Goal: Transaction & Acquisition: Obtain resource

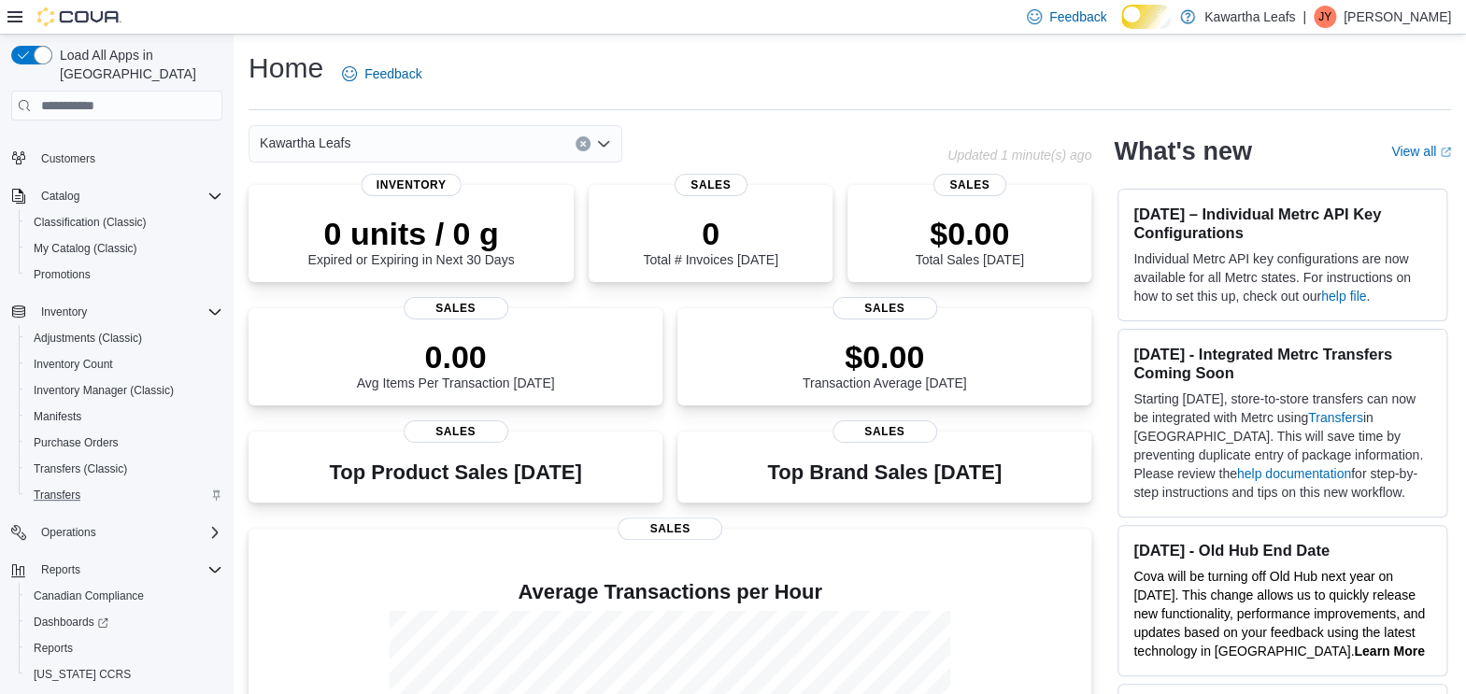
scroll to position [160, 0]
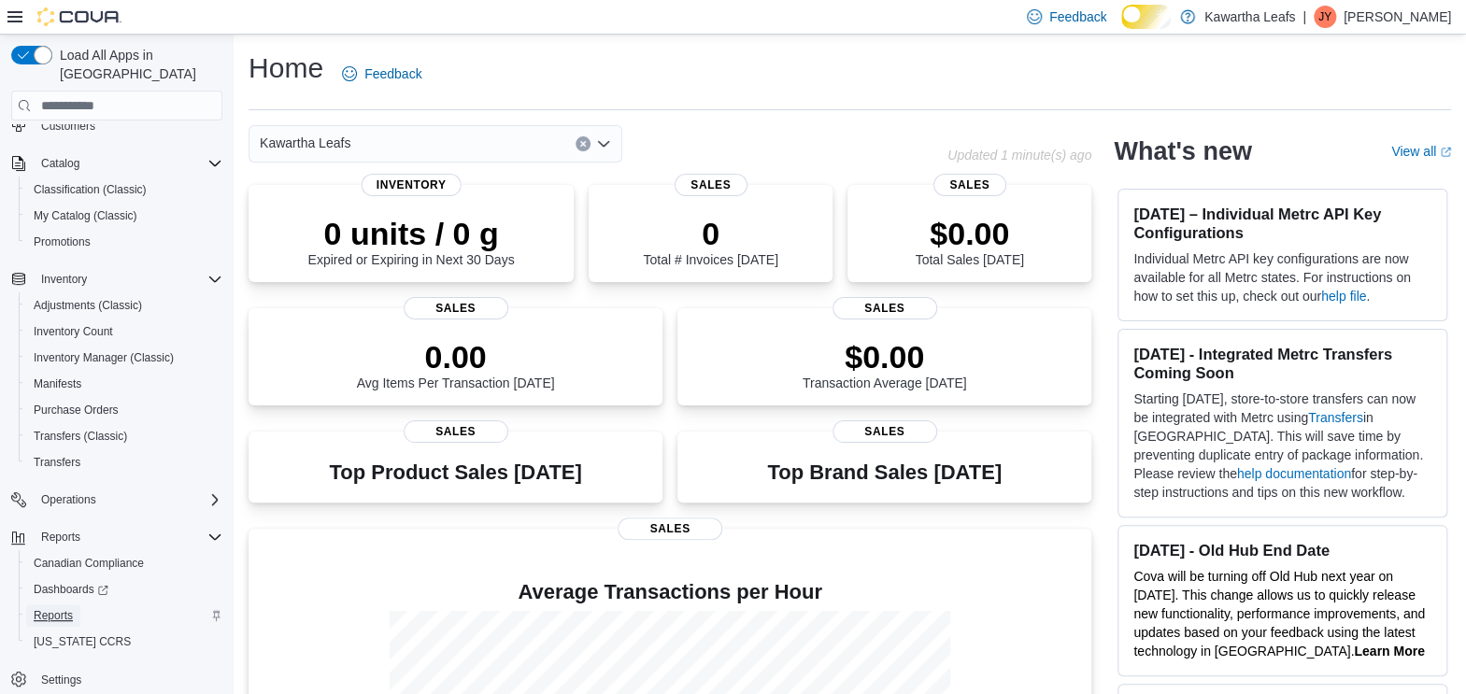
click at [71, 554] on span "Reports" at bounding box center [53, 615] width 39 height 15
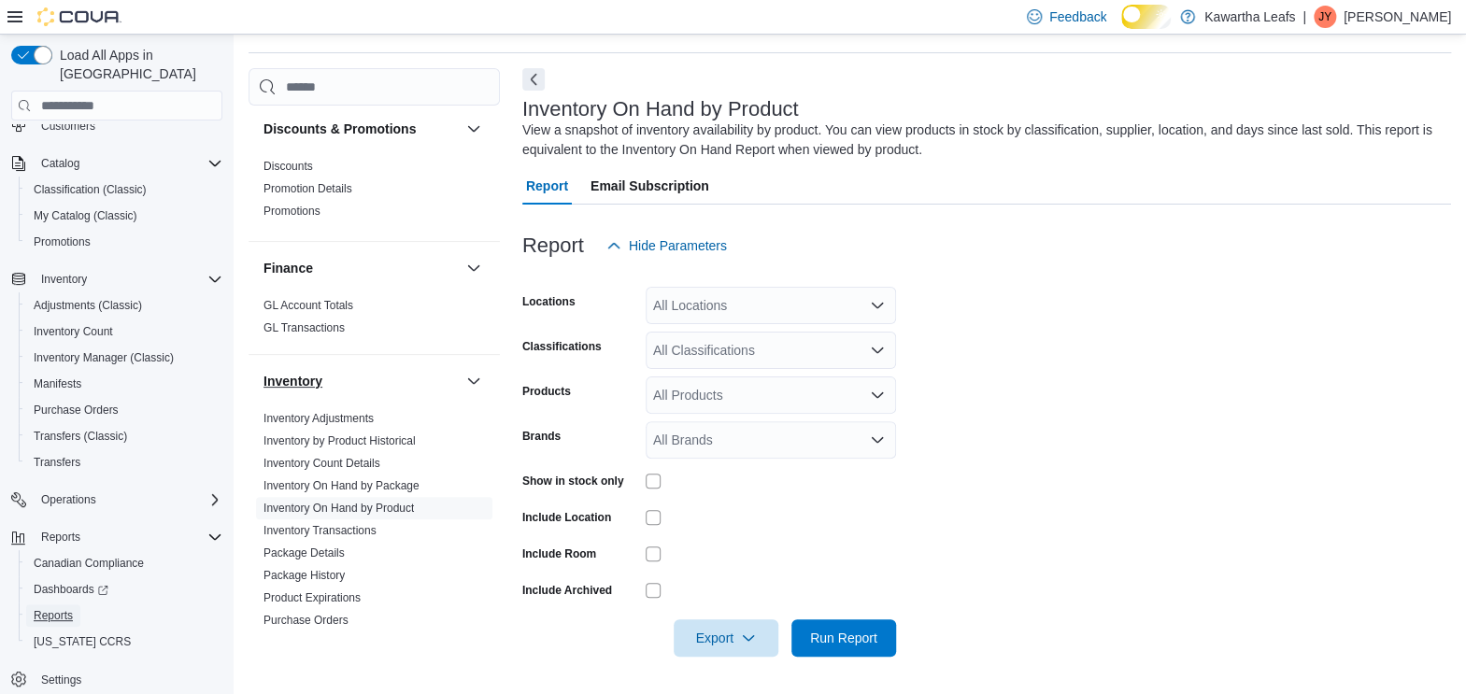
scroll to position [701, 0]
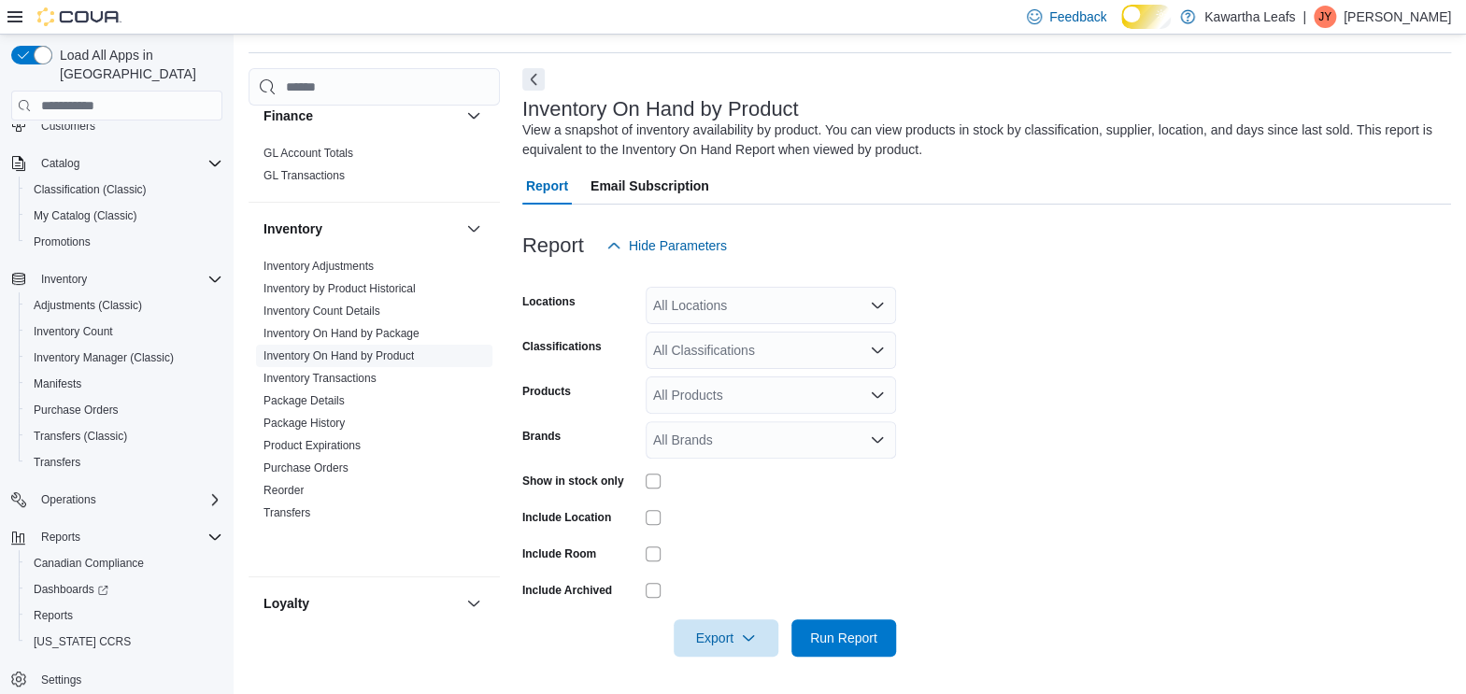
click at [343, 363] on link "Inventory On Hand by Product" at bounding box center [338, 355] width 150 height 13
click at [337, 363] on link "Inventory On Hand by Product" at bounding box center [338, 355] width 150 height 13
click at [753, 554] on icon "button" at bounding box center [748, 637] width 15 height 15
click at [712, 535] on span "Export to Excel" at bounding box center [716, 542] width 84 height 15
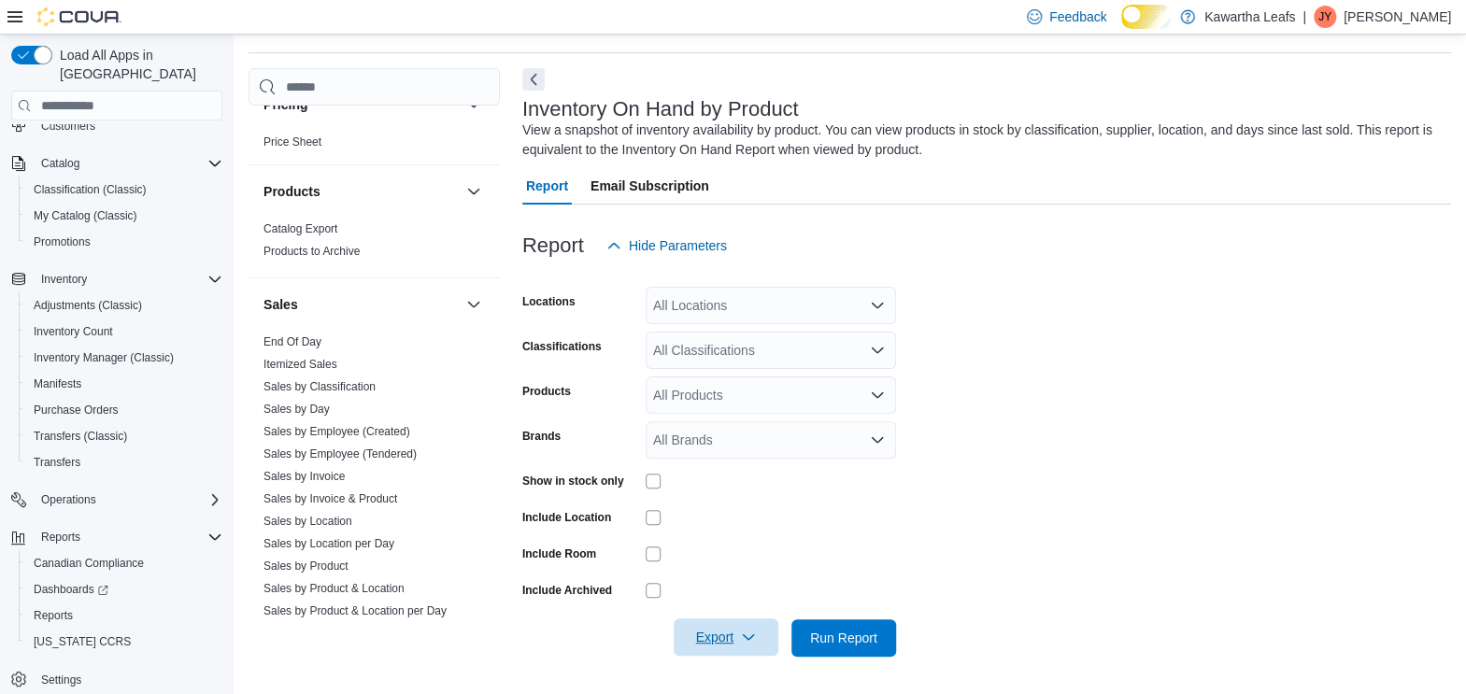
scroll to position [1402, 0]
click at [317, 369] on link "Itemized Sales" at bounding box center [300, 362] width 74 height 13
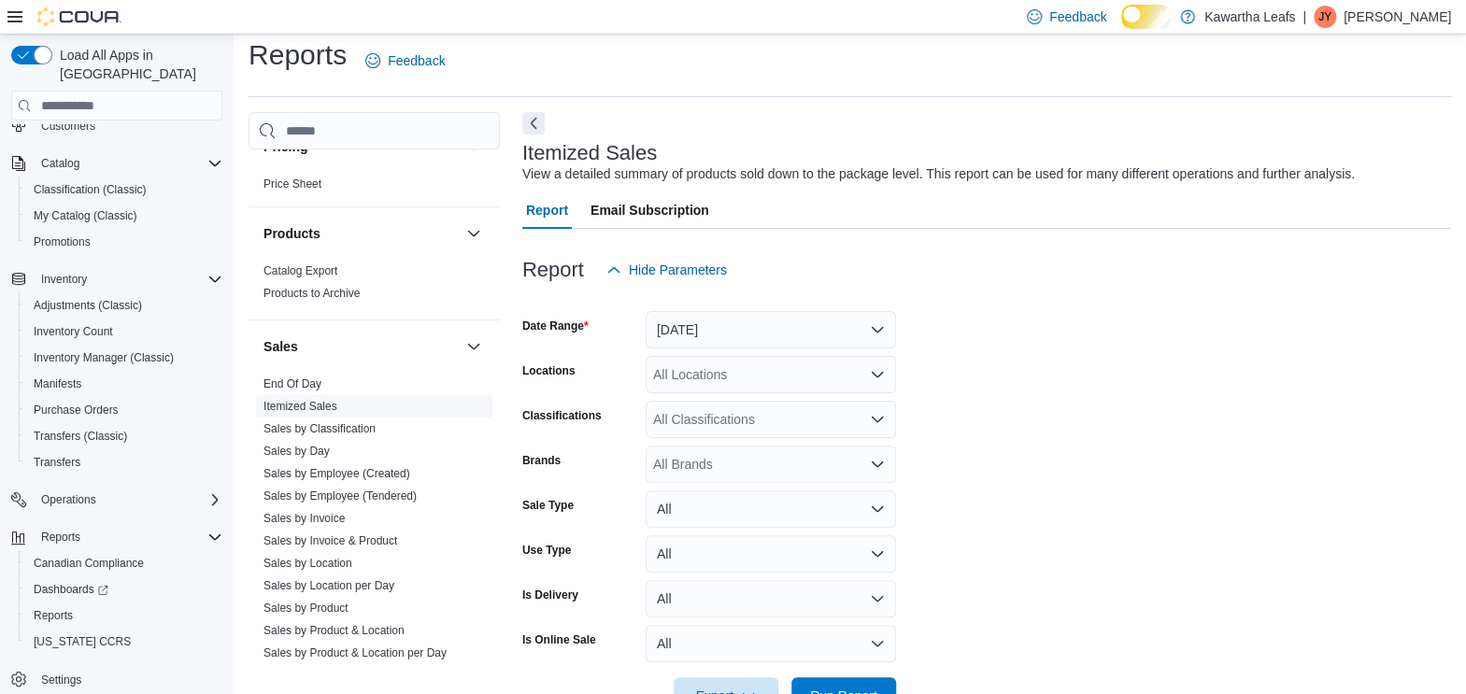
scroll to position [57, 0]
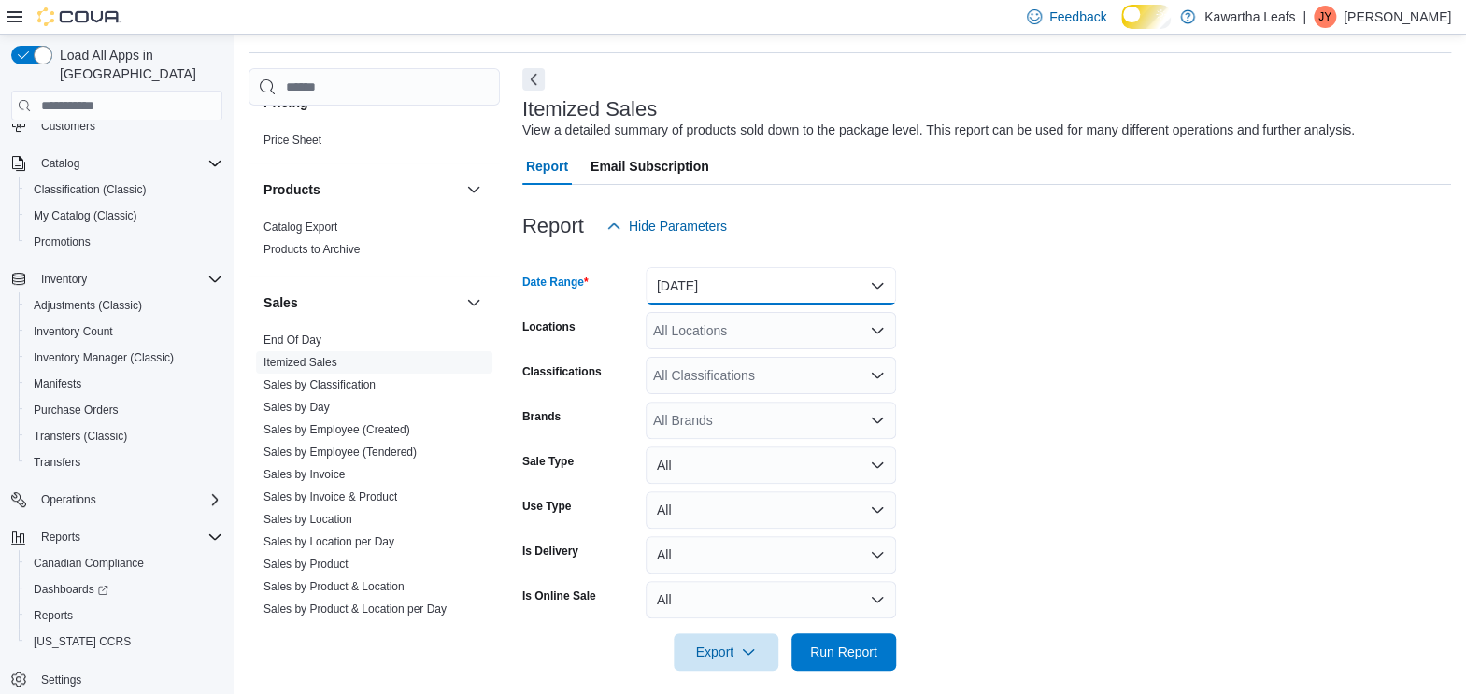
click at [876, 298] on button "Yesterday" at bounding box center [771, 285] width 250 height 37
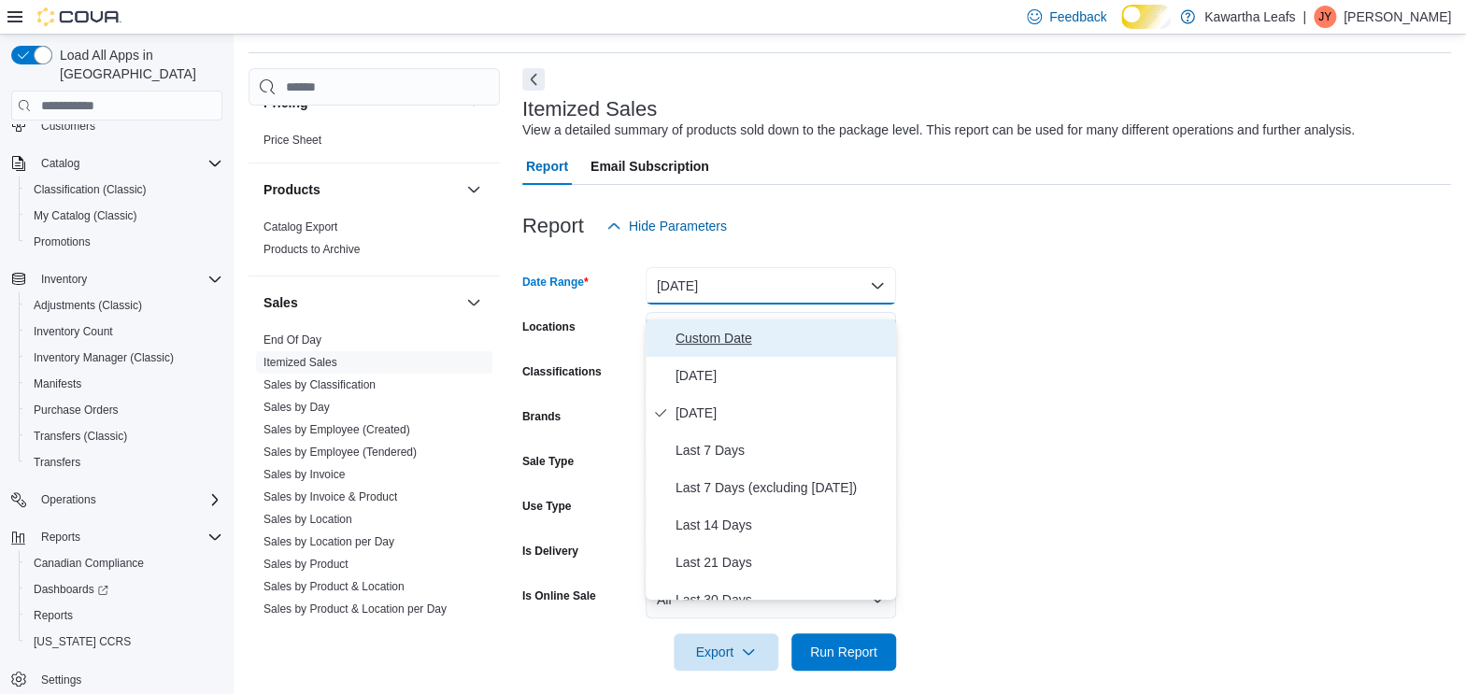
click at [758, 345] on span "Custom Date" at bounding box center [782, 338] width 213 height 22
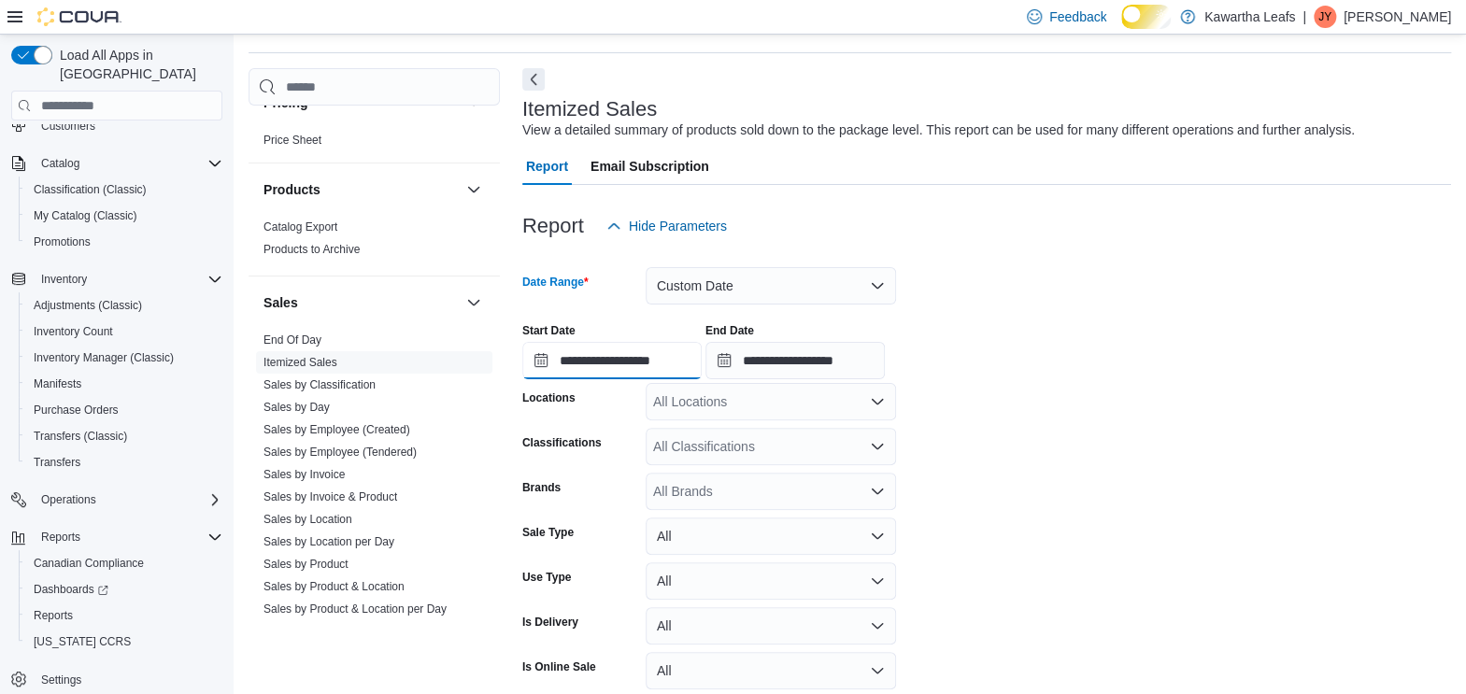
click at [695, 379] on input "**********" at bounding box center [611, 360] width 179 height 37
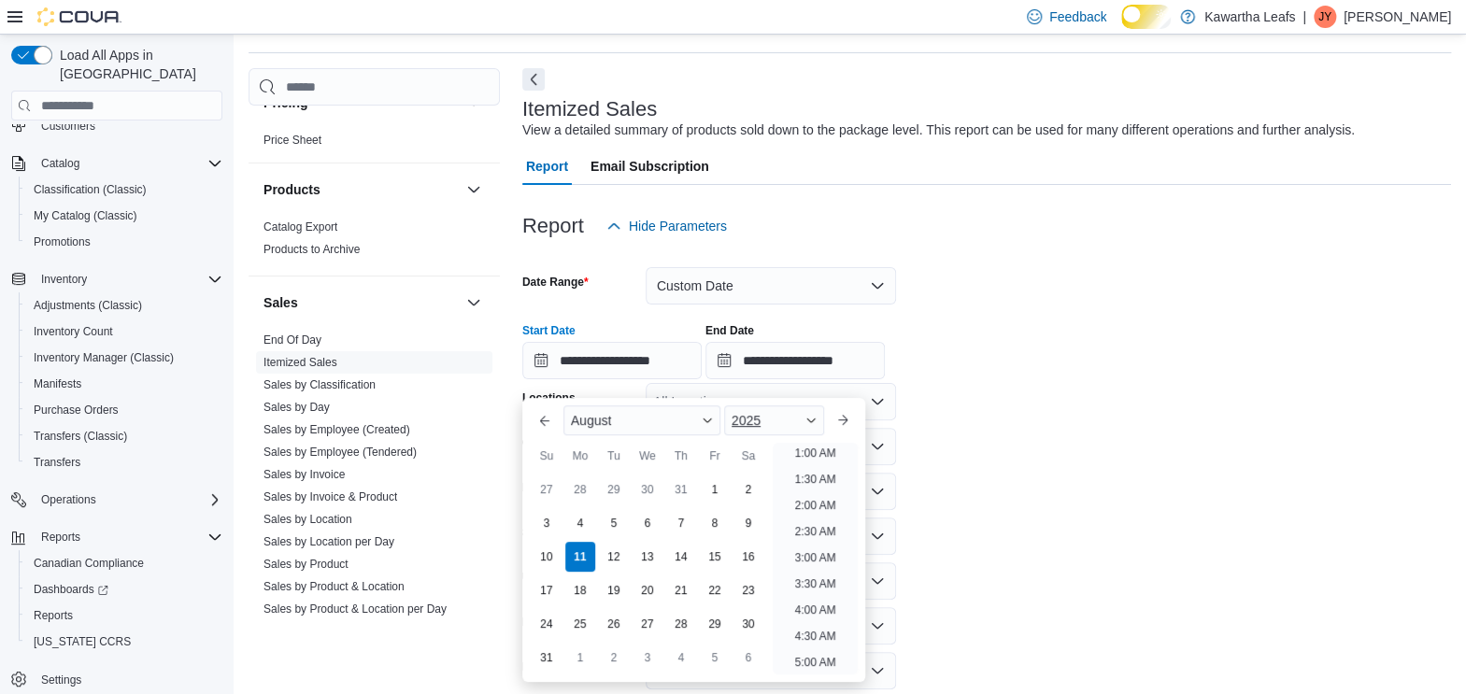
click at [807, 420] on div "2025" at bounding box center [774, 421] width 100 height 30
click at [769, 539] on div "2022" at bounding box center [774, 539] width 93 height 22
type input "**********"
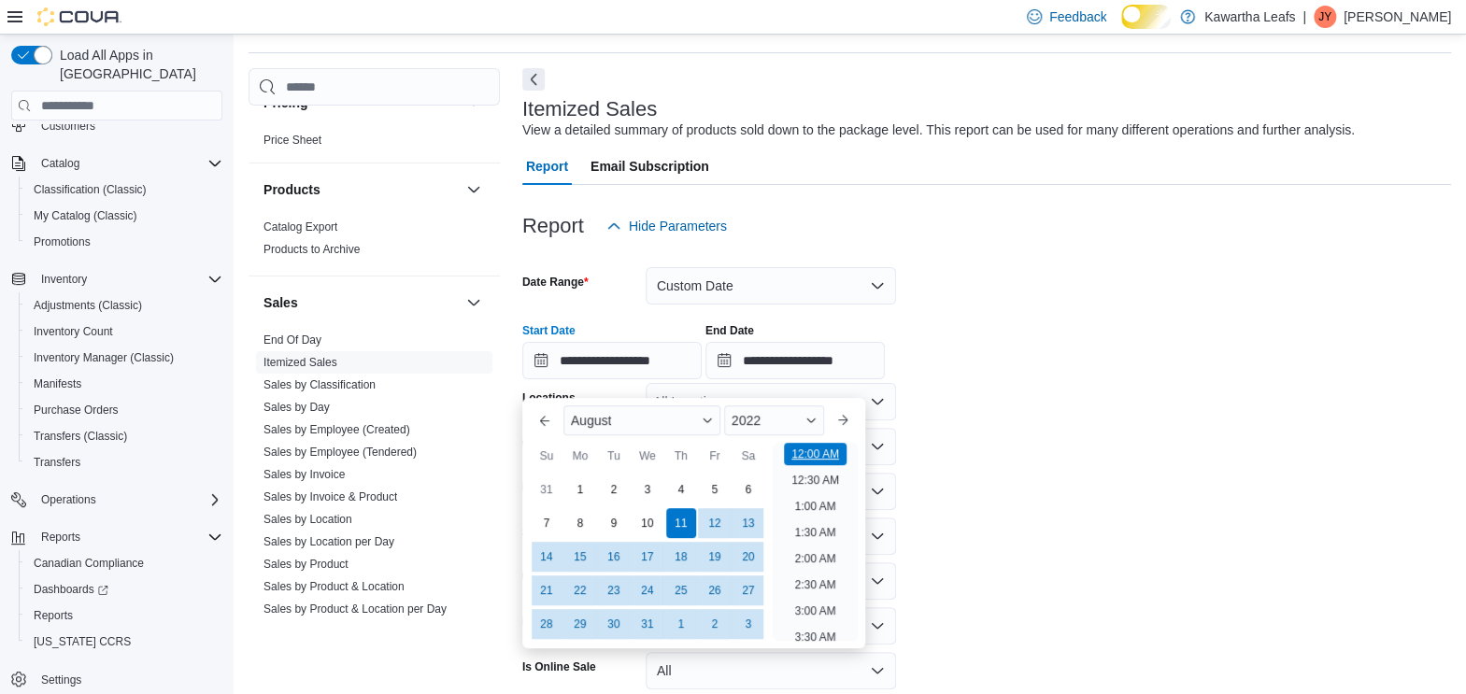
click at [794, 457] on li "12:00 AM" at bounding box center [815, 454] width 63 height 22
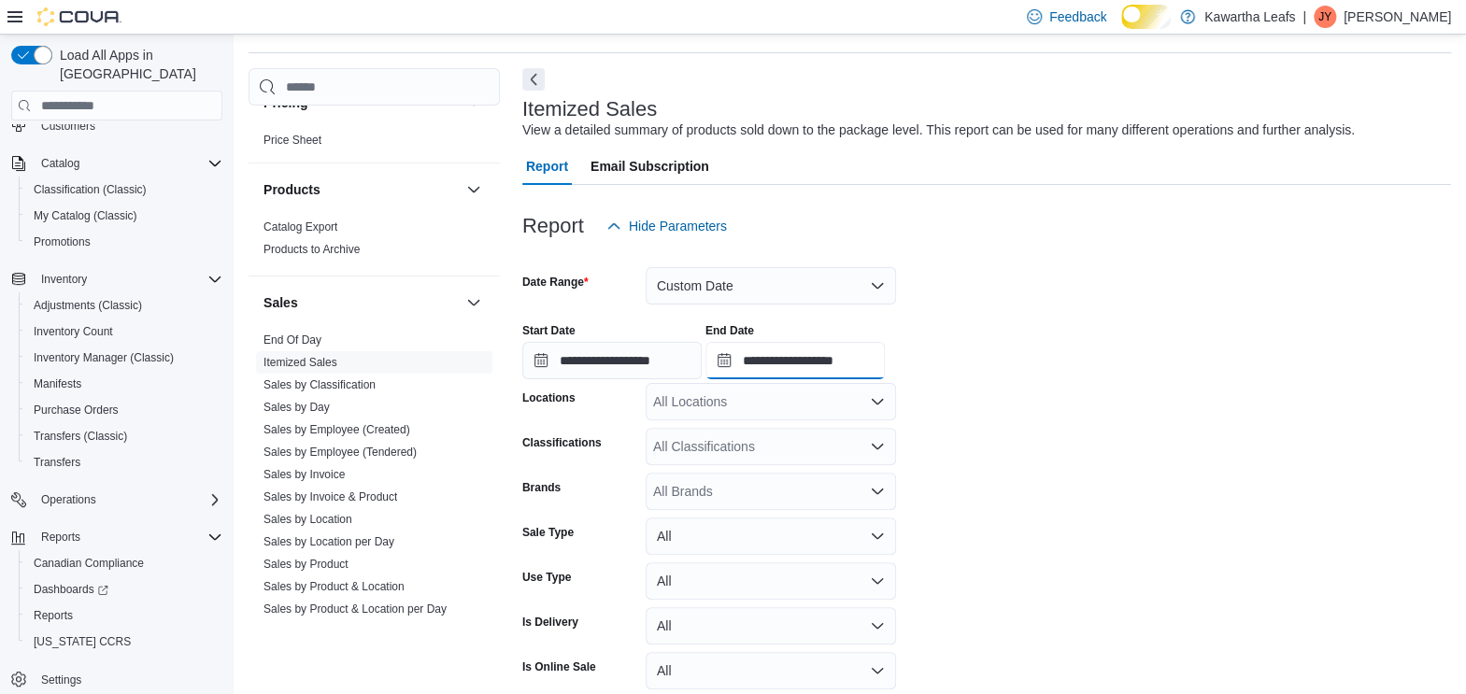
click at [885, 376] on input "**********" at bounding box center [794, 360] width 179 height 37
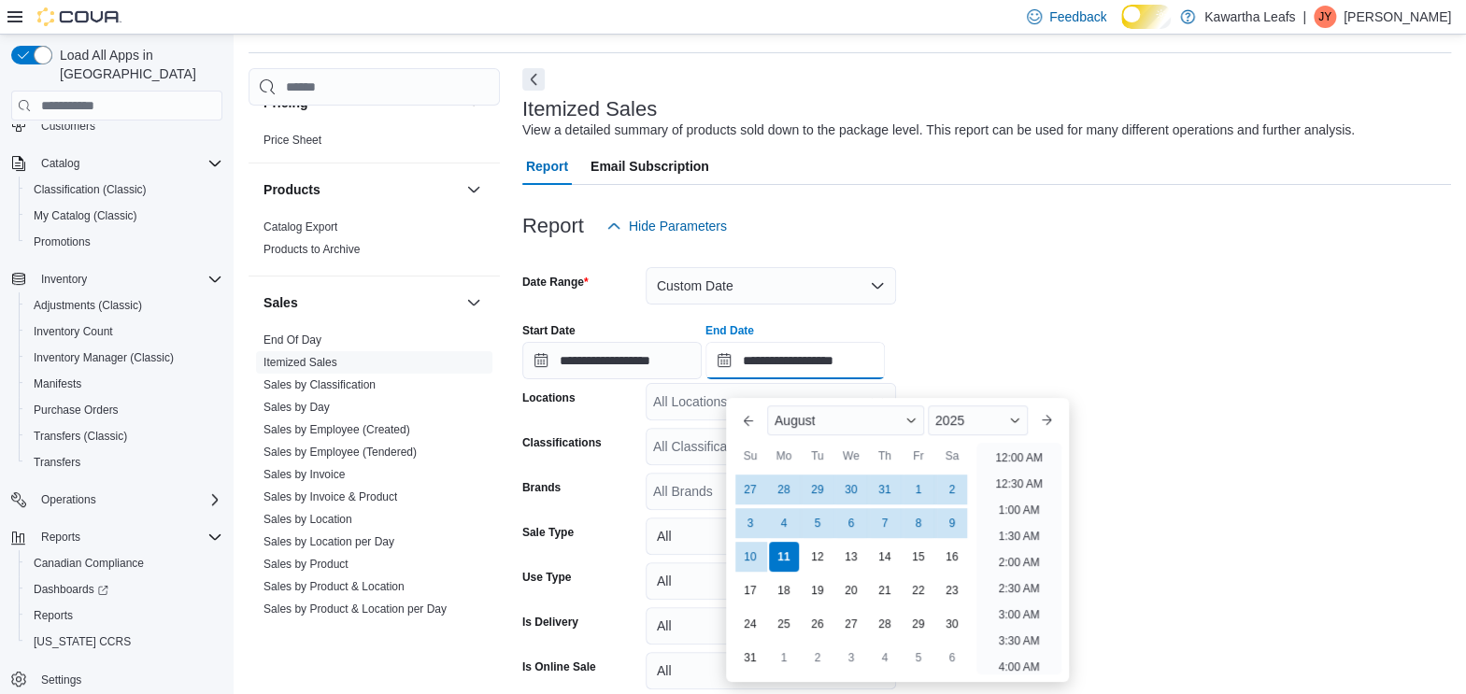
scroll to position [1027, 0]
click at [751, 548] on div "10" at bounding box center [749, 556] width 33 height 33
click at [1013, 554] on li "11:30 PM" at bounding box center [1019, 660] width 63 height 22
type input "**********"
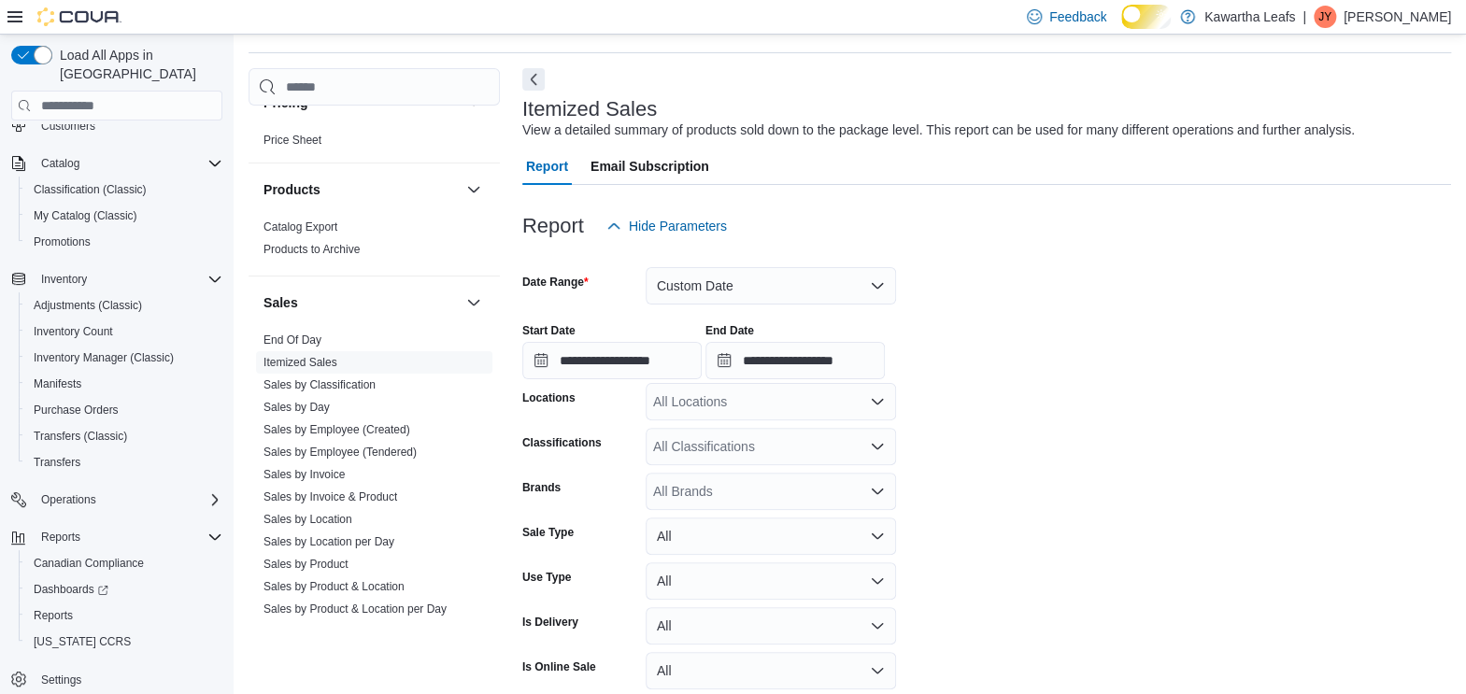
click at [1051, 548] on form "**********" at bounding box center [986, 493] width 929 height 497
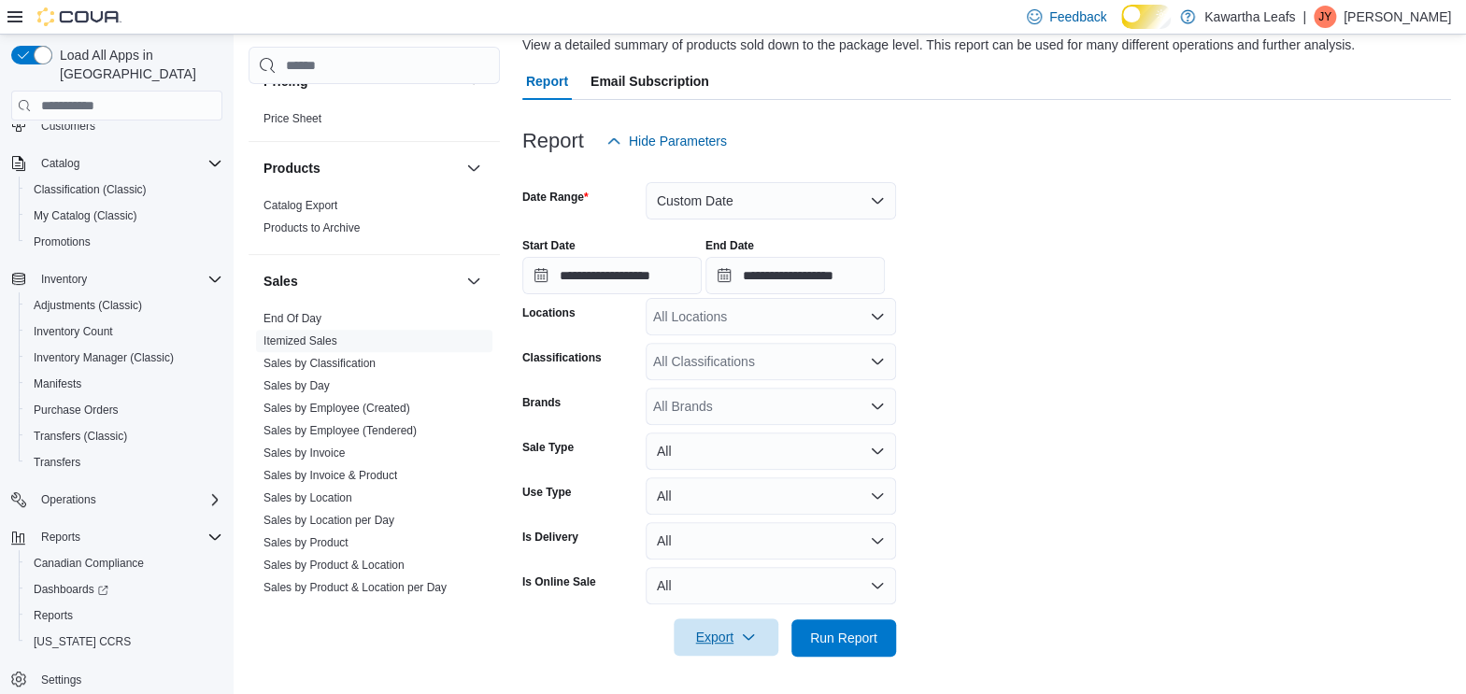
click at [756, 554] on icon "button" at bounding box center [748, 637] width 15 height 15
click at [733, 526] on span "Export to Excel" at bounding box center [716, 533] width 84 height 15
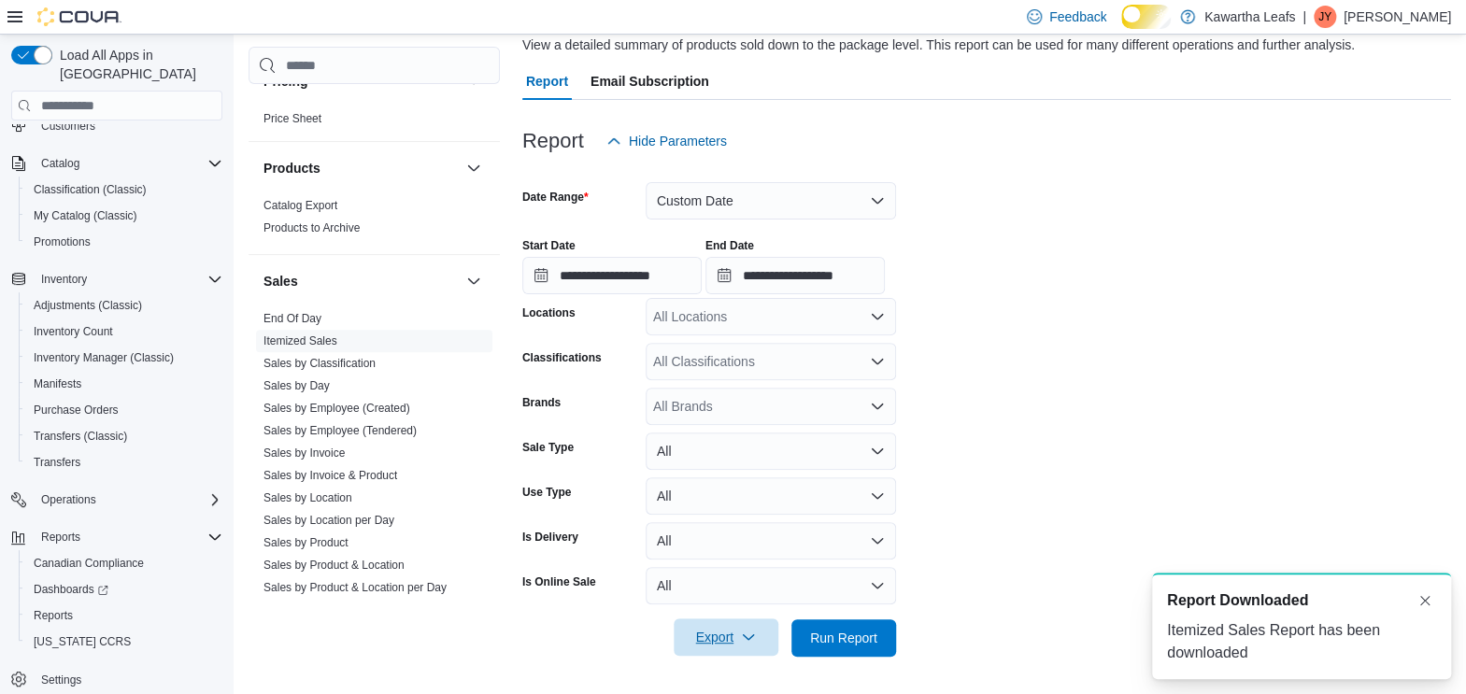
scroll to position [0, 0]
